Goal: Complete application form

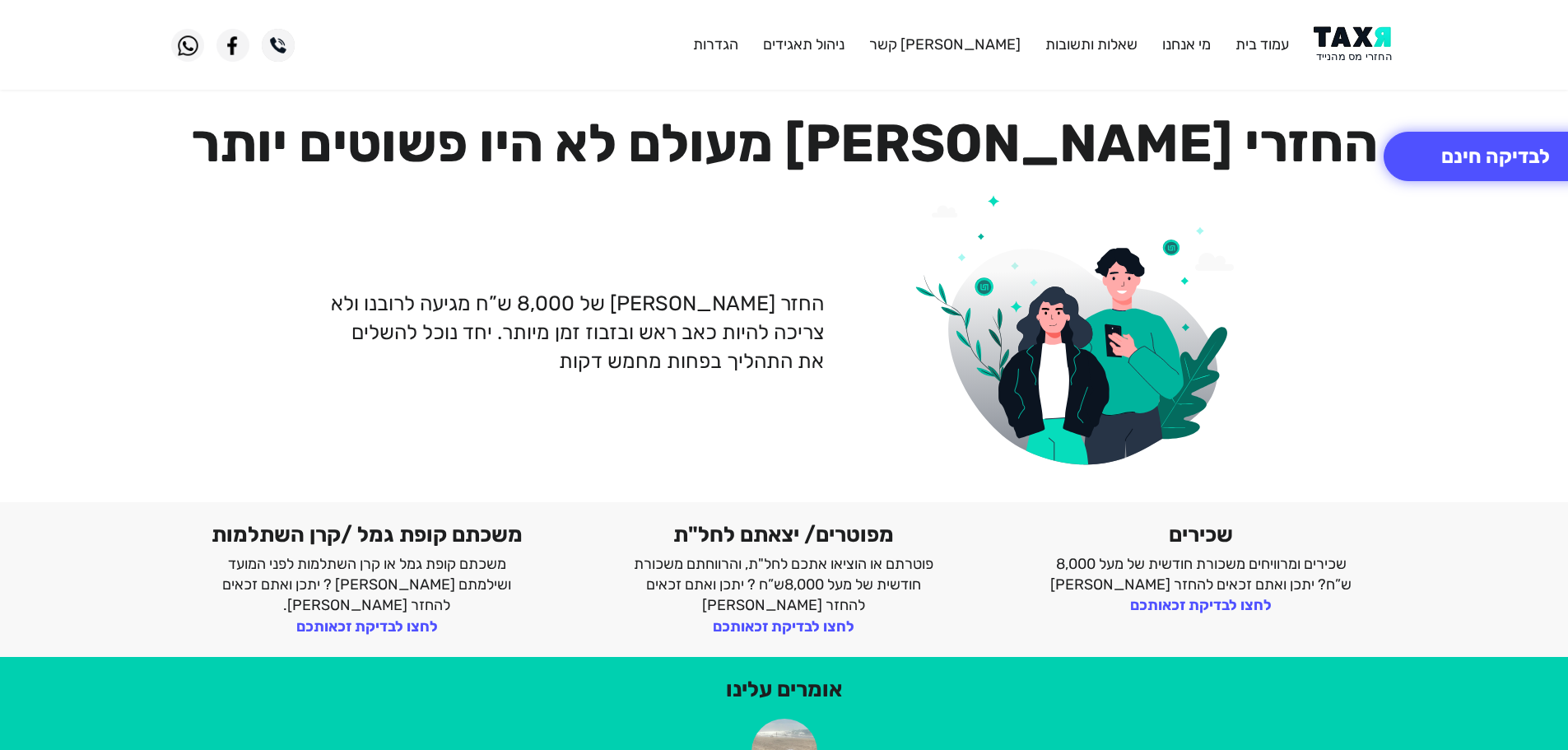
click at [1370, 43] on img at bounding box center [1355, 44] width 83 height 37
click at [1341, 47] on img at bounding box center [1355, 44] width 83 height 37
click at [1365, 56] on img at bounding box center [1355, 44] width 83 height 37
click at [1347, 34] on img at bounding box center [1355, 44] width 83 height 37
click at [1353, 60] on img at bounding box center [1355, 44] width 83 height 37
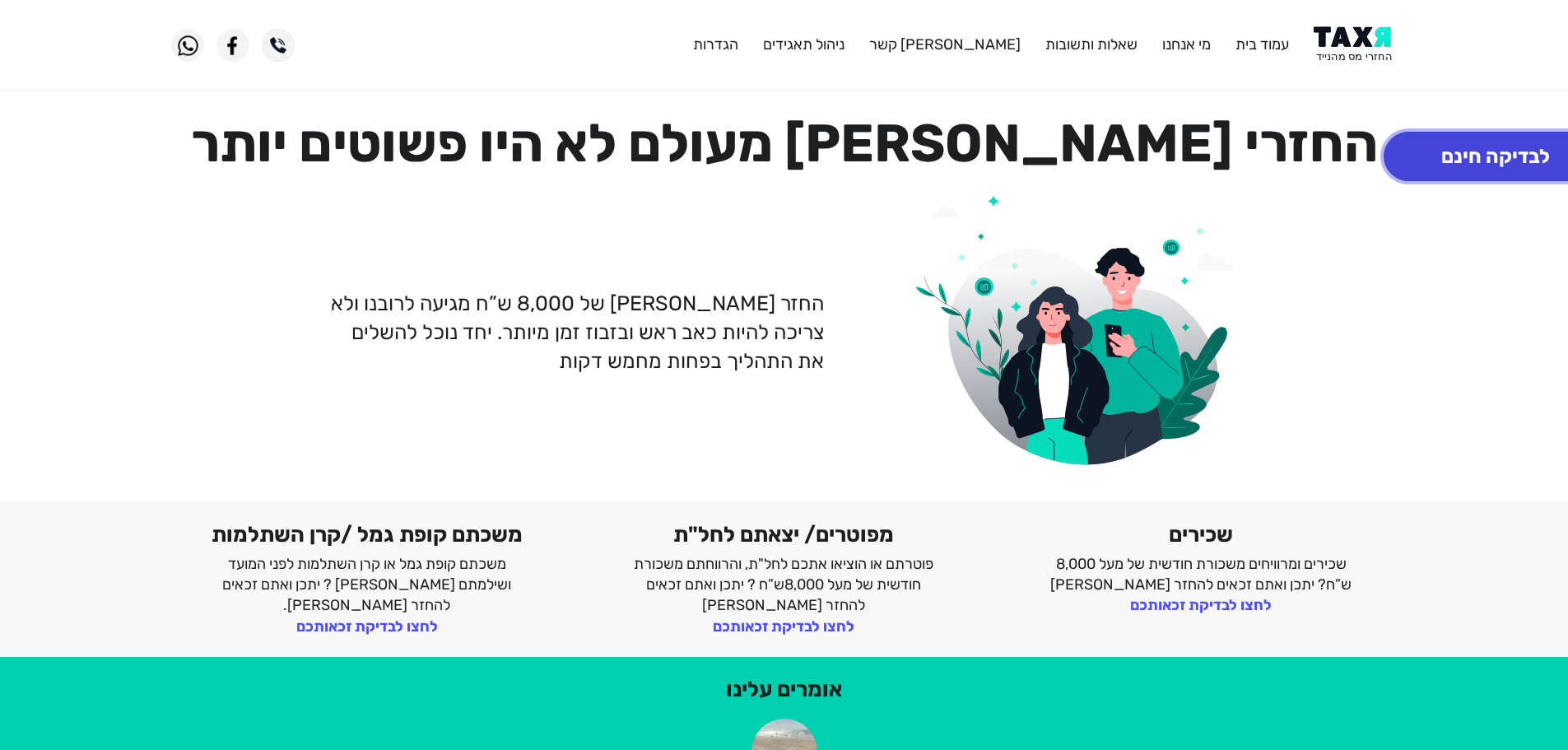
click at [1492, 153] on button "לבדיקה חינם" at bounding box center [1496, 156] width 224 height 49
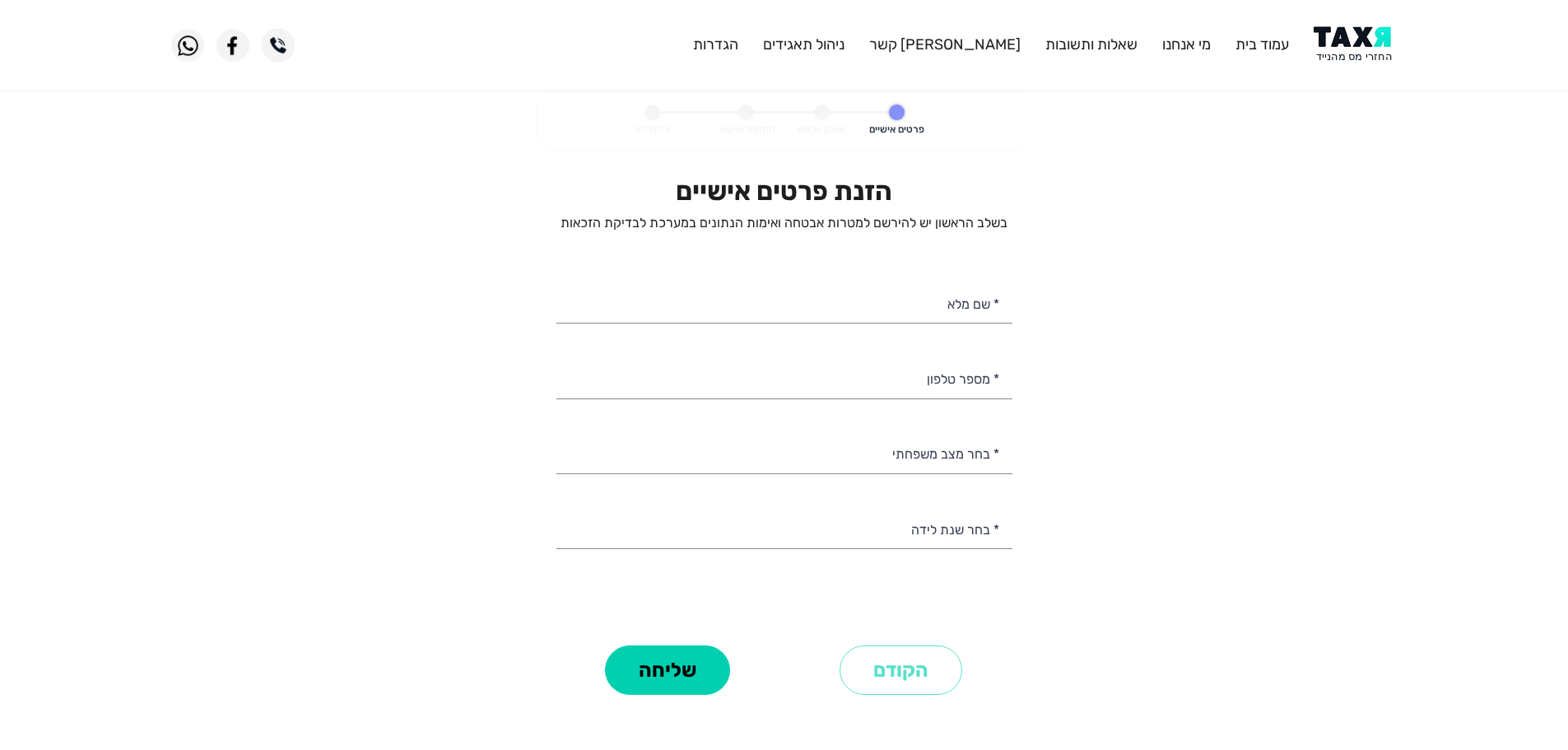
select select
click at [925, 383] on input "* מספר טלפון" at bounding box center [784, 378] width 456 height 42
click at [1391, 44] on img at bounding box center [1355, 44] width 83 height 37
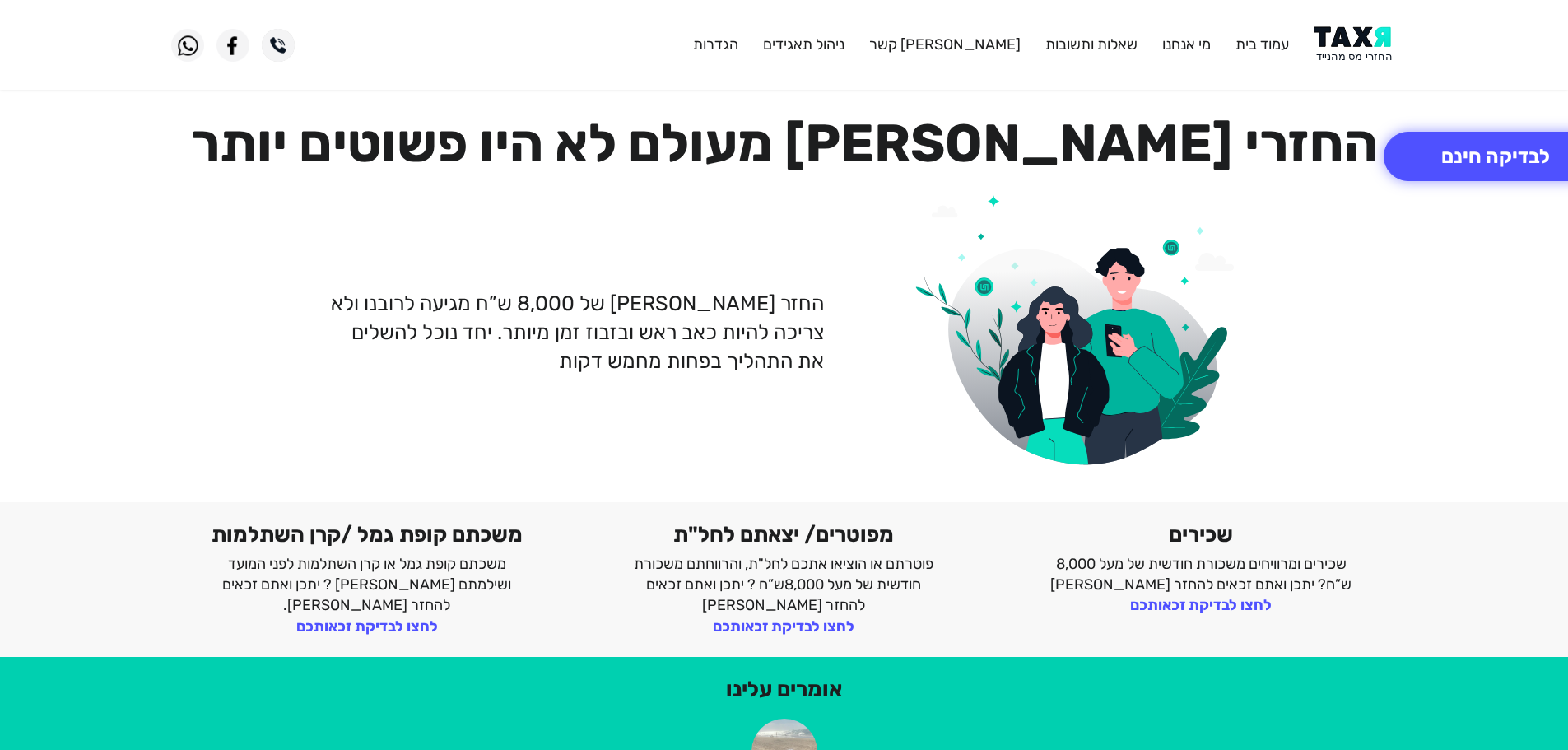
click at [1373, 46] on img at bounding box center [1355, 44] width 83 height 37
